Goal: Task Accomplishment & Management: Manage account settings

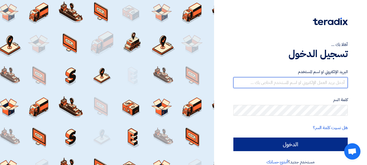
type input "[EMAIL_ADDRESS][DOMAIN_NAME]"
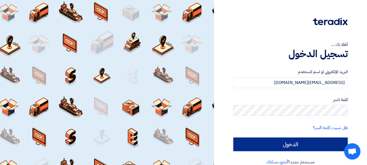
click at [276, 147] on input "الدخول" at bounding box center [291, 145] width 114 height 14
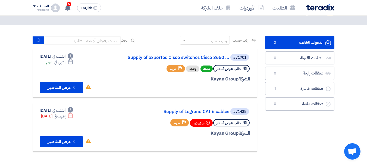
scroll to position [27, 0]
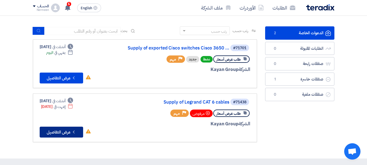
click at [62, 132] on button "Check details عرض التفاصيل" at bounding box center [62, 132] width 44 height 11
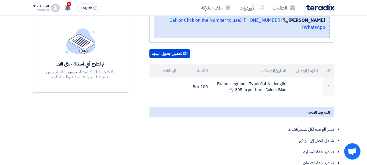
scroll to position [136, 0]
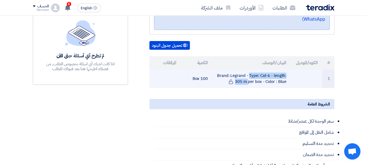
drag, startPoint x: 216, startPoint y: 76, endPoint x: 271, endPoint y: 76, distance: 54.1
click at [271, 76] on td "Brand: Legrand - Type: Cat-6 - length: 305 m per box - Color : Blue" at bounding box center [251, 78] width 79 height 19
copy td "Brand: Legrand - Type: Cat-6"
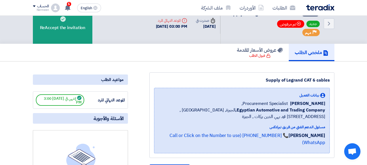
scroll to position [0, 0]
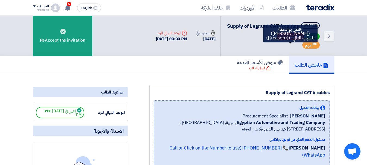
click at [290, 40] on span "Bookmark تم مرفوض" at bounding box center [290, 37] width 27 height 8
click at [291, 40] on span "Bookmark تم مرفوض" at bounding box center [290, 37] width 27 height 8
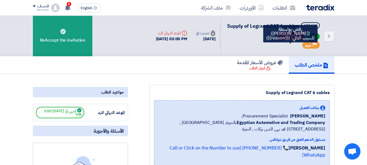
click at [293, 40] on span "Bookmark تم مرفوض" at bounding box center [290, 37] width 27 height 8
click at [297, 38] on use at bounding box center [299, 36] width 4 height 4
click at [297, 38] on icon "Bookmark" at bounding box center [299, 36] width 4 height 4
drag, startPoint x: 296, startPoint y: 43, endPoint x: 287, endPoint y: 42, distance: 9.0
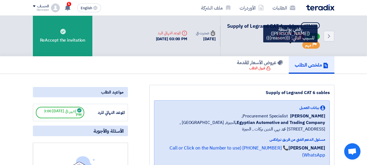
click at [295, 40] on span "Bookmark تم مرفوض" at bounding box center [290, 37] width 27 height 8
click at [287, 40] on span "Bookmark تم مرفوض" at bounding box center [290, 37] width 27 height 8
click at [286, 40] on span "Bookmark تم مرفوض" at bounding box center [290, 37] width 27 height 8
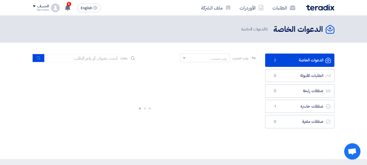
click at [305, 59] on link "الدعوات الخاصة الدعوات الخاصة 2" at bounding box center [299, 60] width 69 height 13
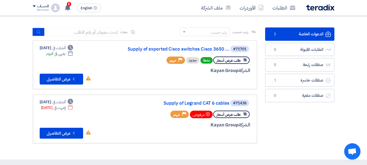
scroll to position [27, 0]
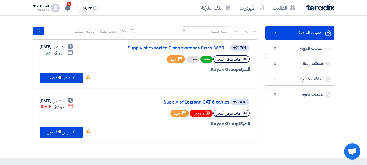
click at [201, 113] on div "مرفوض" at bounding box center [201, 114] width 23 height 8
click at [203, 113] on div "مرفوض" at bounding box center [201, 114] width 23 height 8
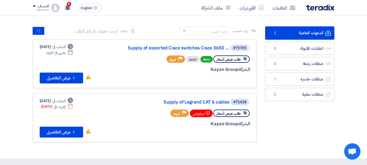
click at [229, 59] on span "طلب عرض أسعار" at bounding box center [229, 59] width 24 height 5
click at [67, 77] on button "Check details عرض التفاصيل" at bounding box center [62, 78] width 44 height 11
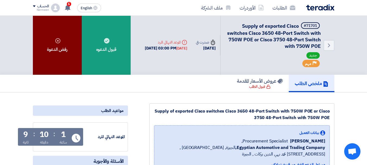
click at [61, 46] on div "رفض الدعوة" at bounding box center [57, 45] width 49 height 59
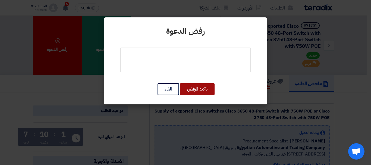
click at [205, 90] on button "تأكيد الرفض" at bounding box center [197, 89] width 35 height 12
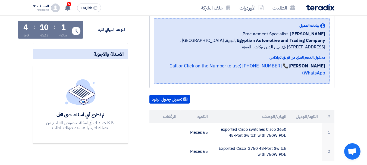
scroll to position [10, 0]
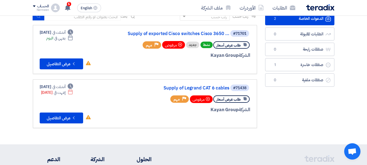
scroll to position [54, 0]
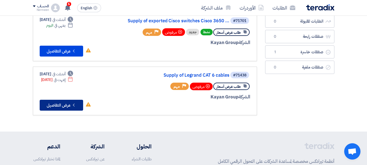
click at [50, 104] on button "Check details عرض التفاصيل" at bounding box center [62, 105] width 44 height 11
